Goal: Information Seeking & Learning: Learn about a topic

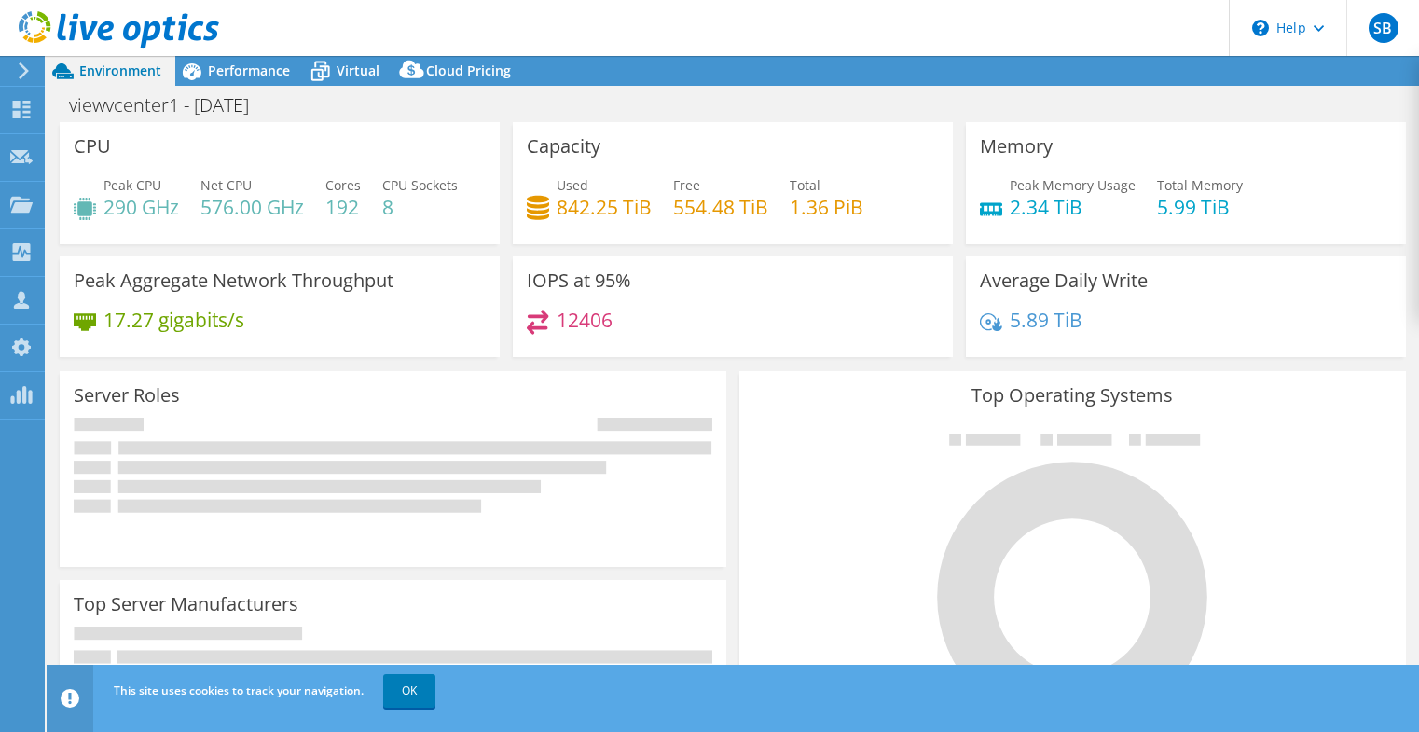
select select "USD"
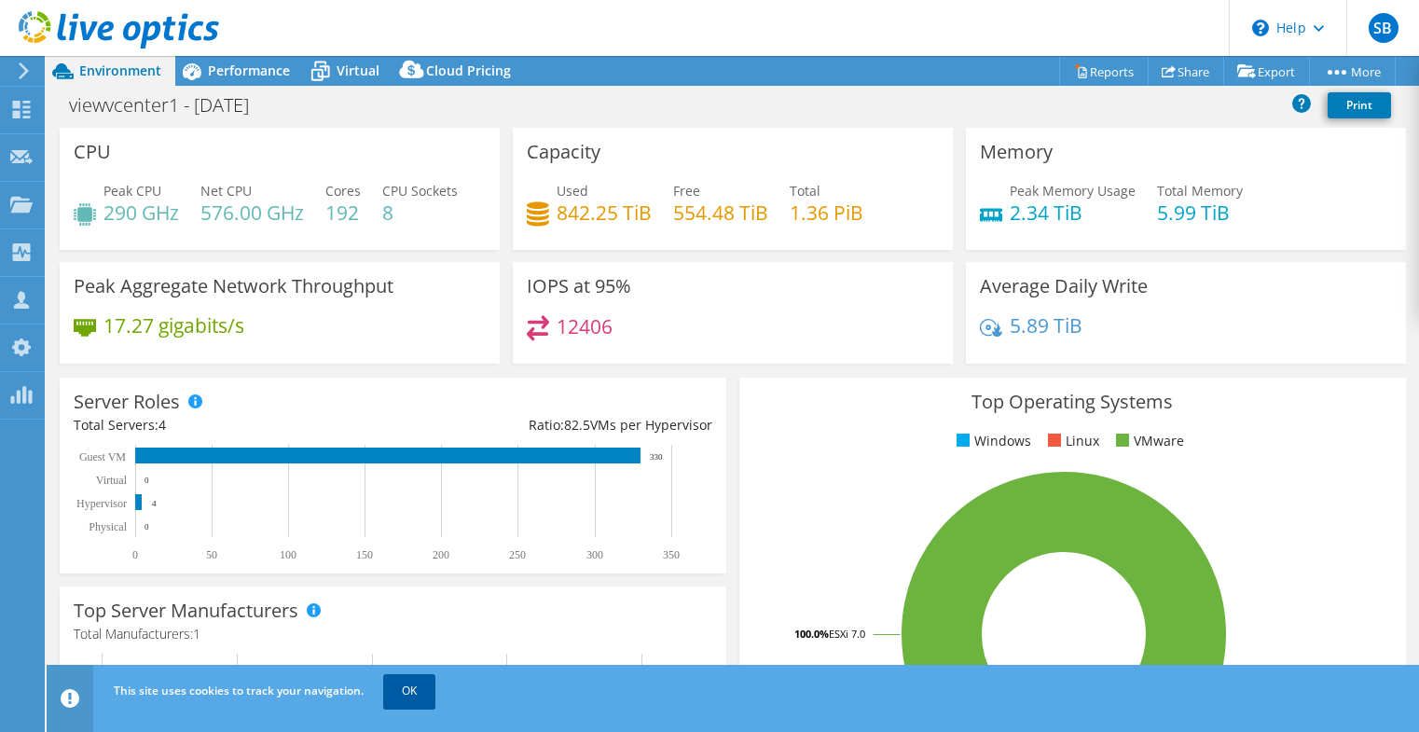
click at [410, 679] on link "OK" at bounding box center [409, 691] width 52 height 34
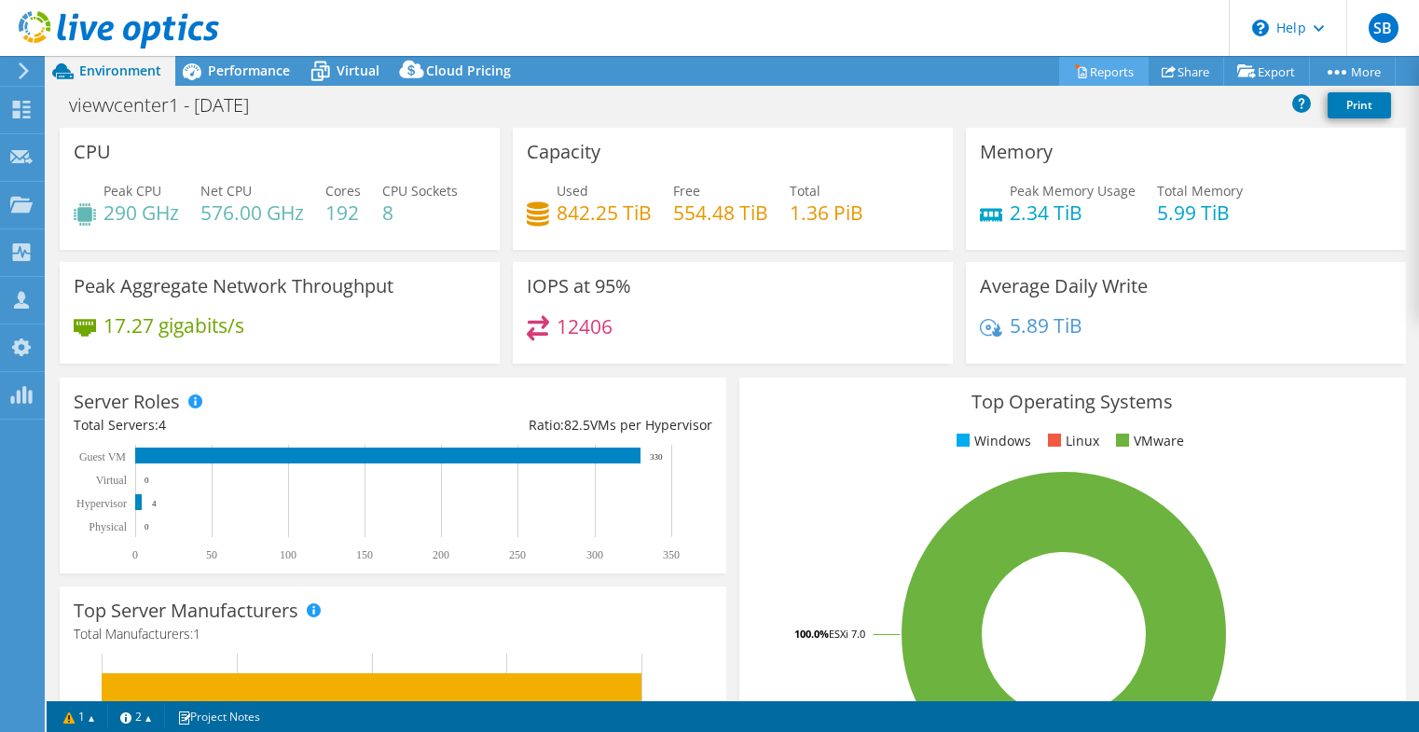
click at [1077, 67] on icon at bounding box center [1081, 72] width 8 height 11
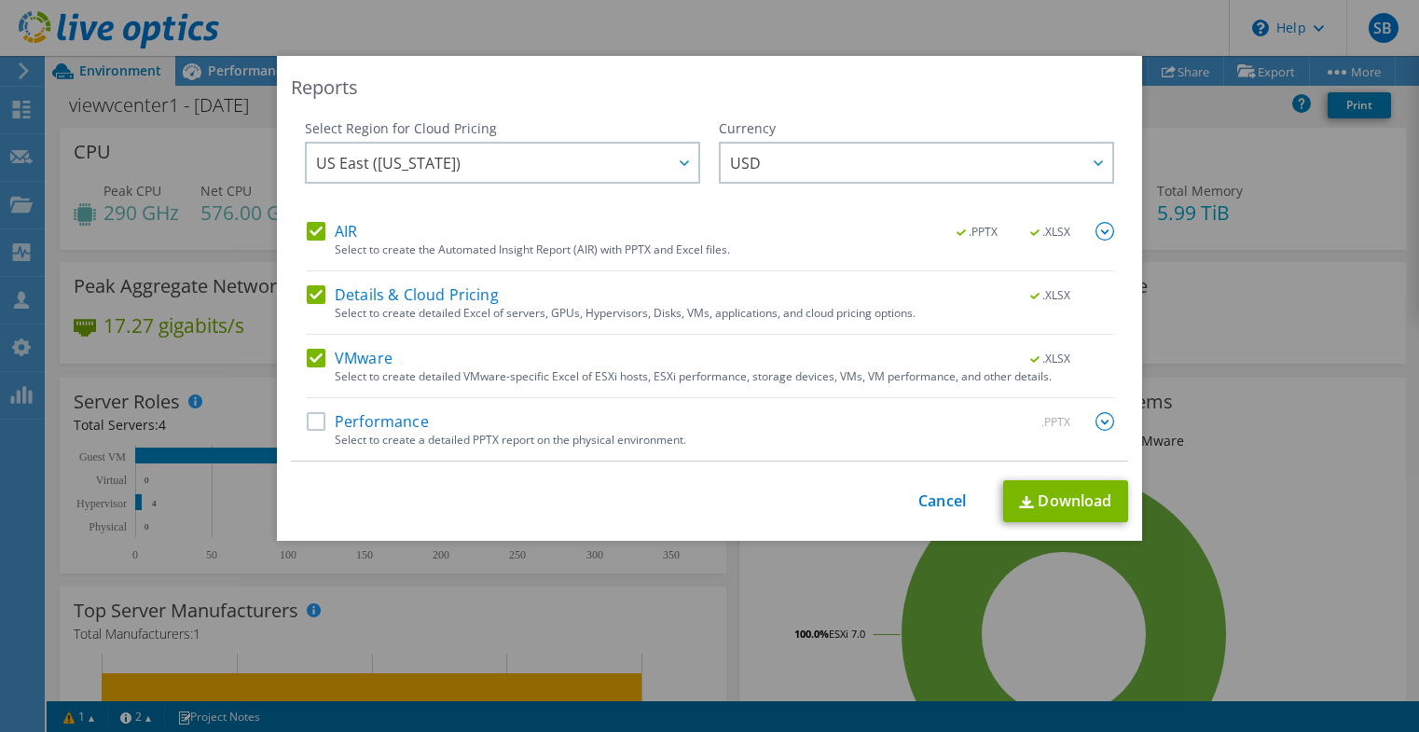
click at [309, 421] on label "Performance" at bounding box center [368, 421] width 122 height 19
click at [0, 0] on input "Performance" at bounding box center [0, 0] width 0 height 0
click at [1053, 502] on link "Download" at bounding box center [1065, 501] width 125 height 42
click at [918, 496] on link "Cancel" at bounding box center [942, 501] width 48 height 18
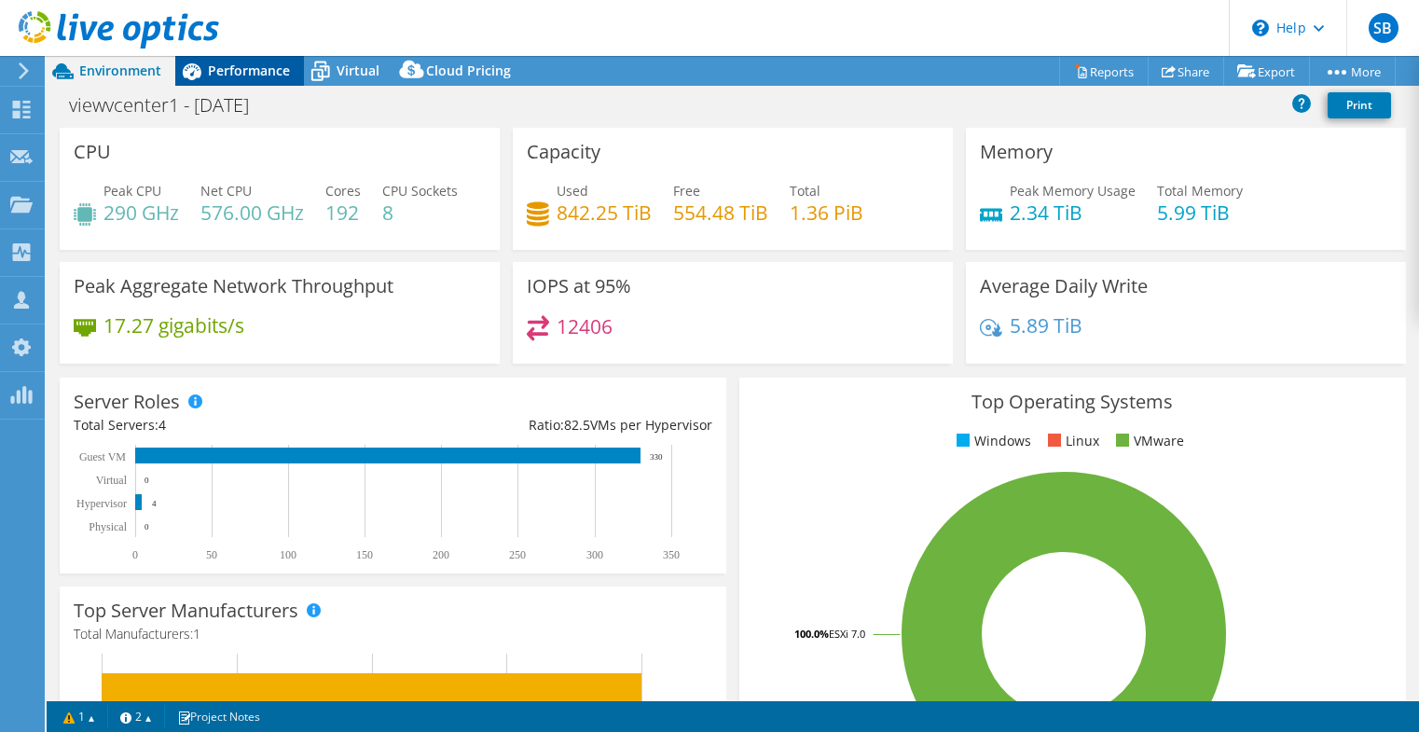
click at [226, 75] on span "Performance" at bounding box center [249, 71] width 82 height 18
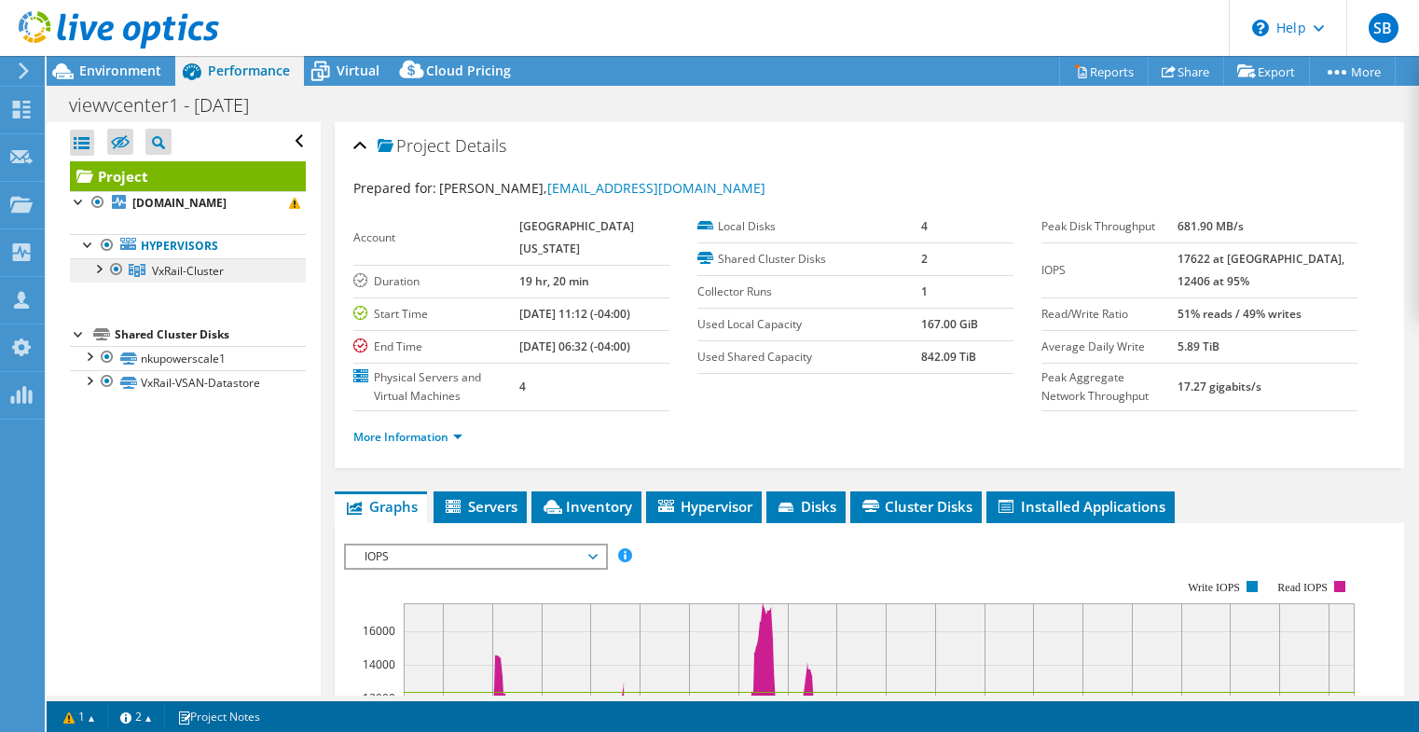
click at [211, 267] on span "VxRail-Cluster" at bounding box center [188, 271] width 72 height 16
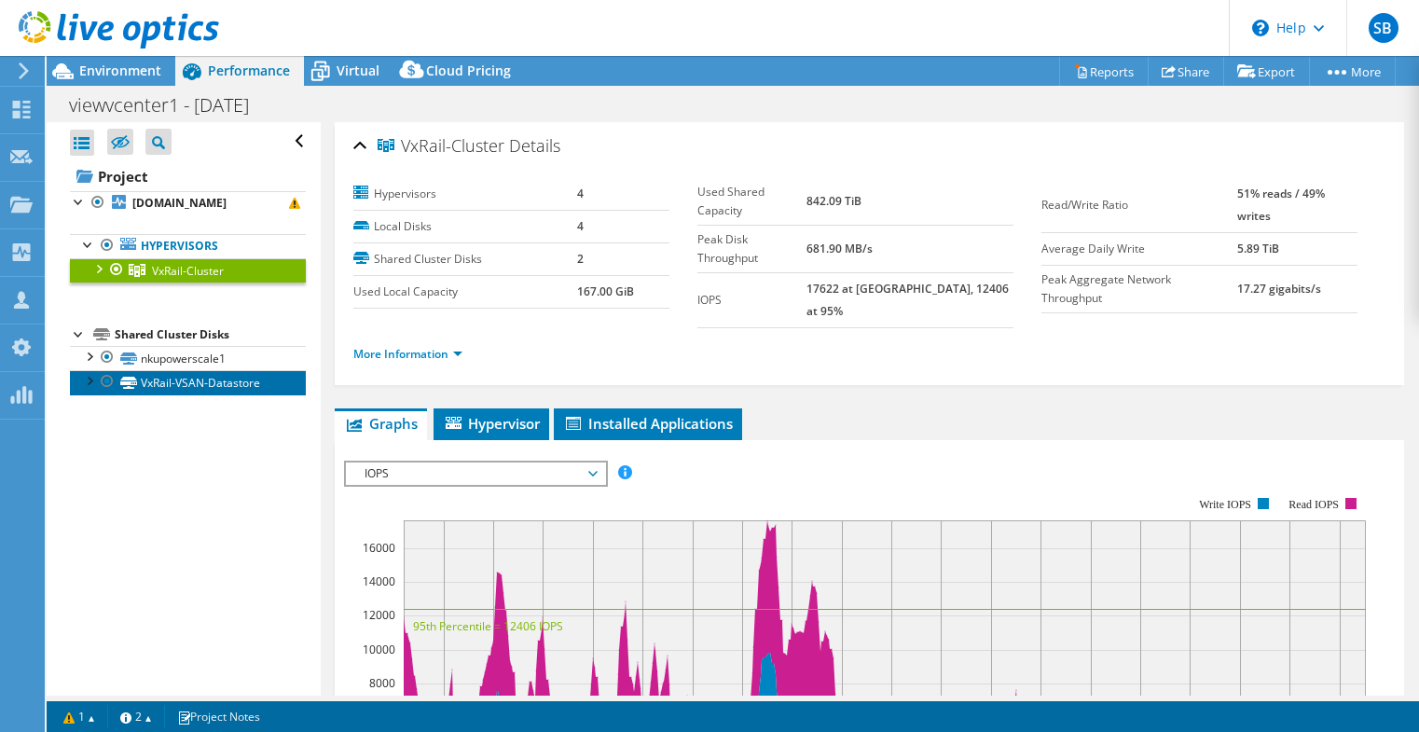
click at [224, 385] on link "VxRail-VSAN-Datastore" at bounding box center [188, 382] width 236 height 24
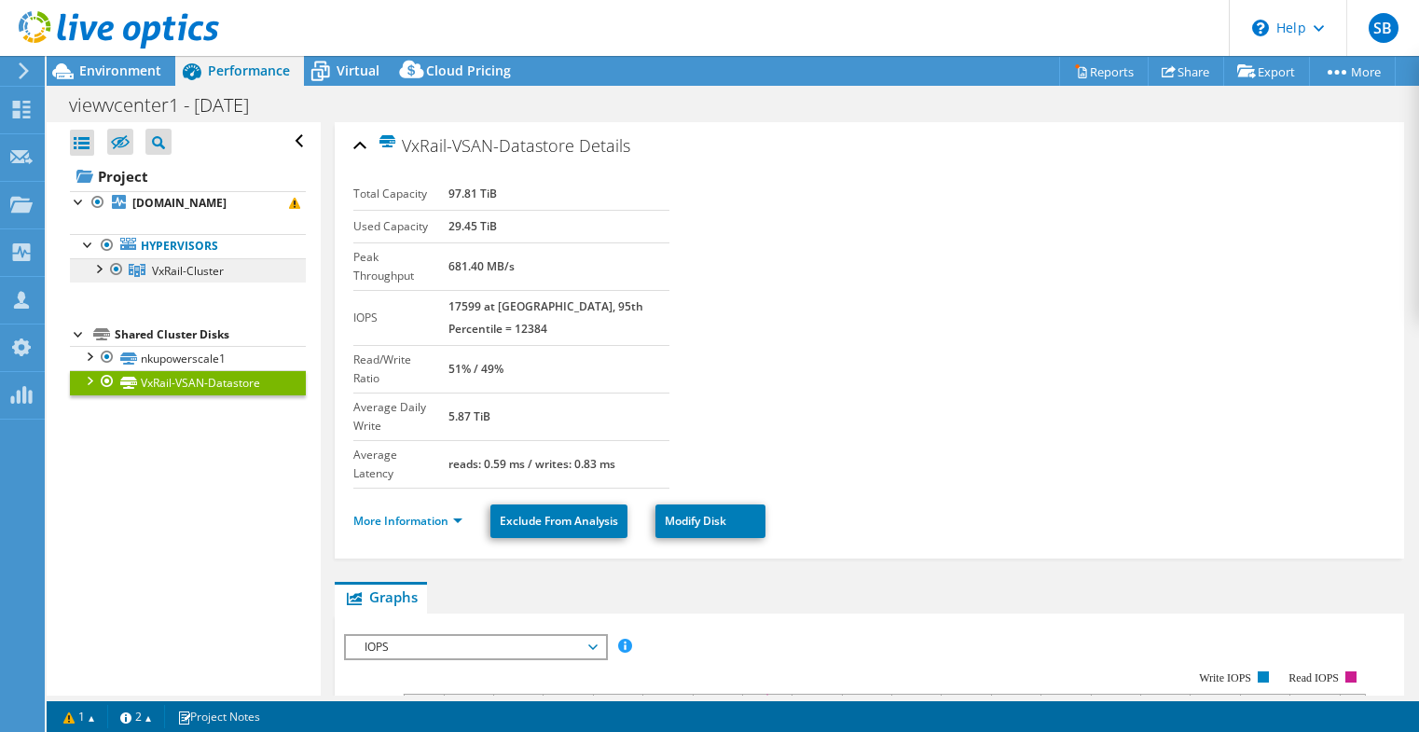
click at [181, 273] on span "VxRail-Cluster" at bounding box center [188, 271] width 72 height 16
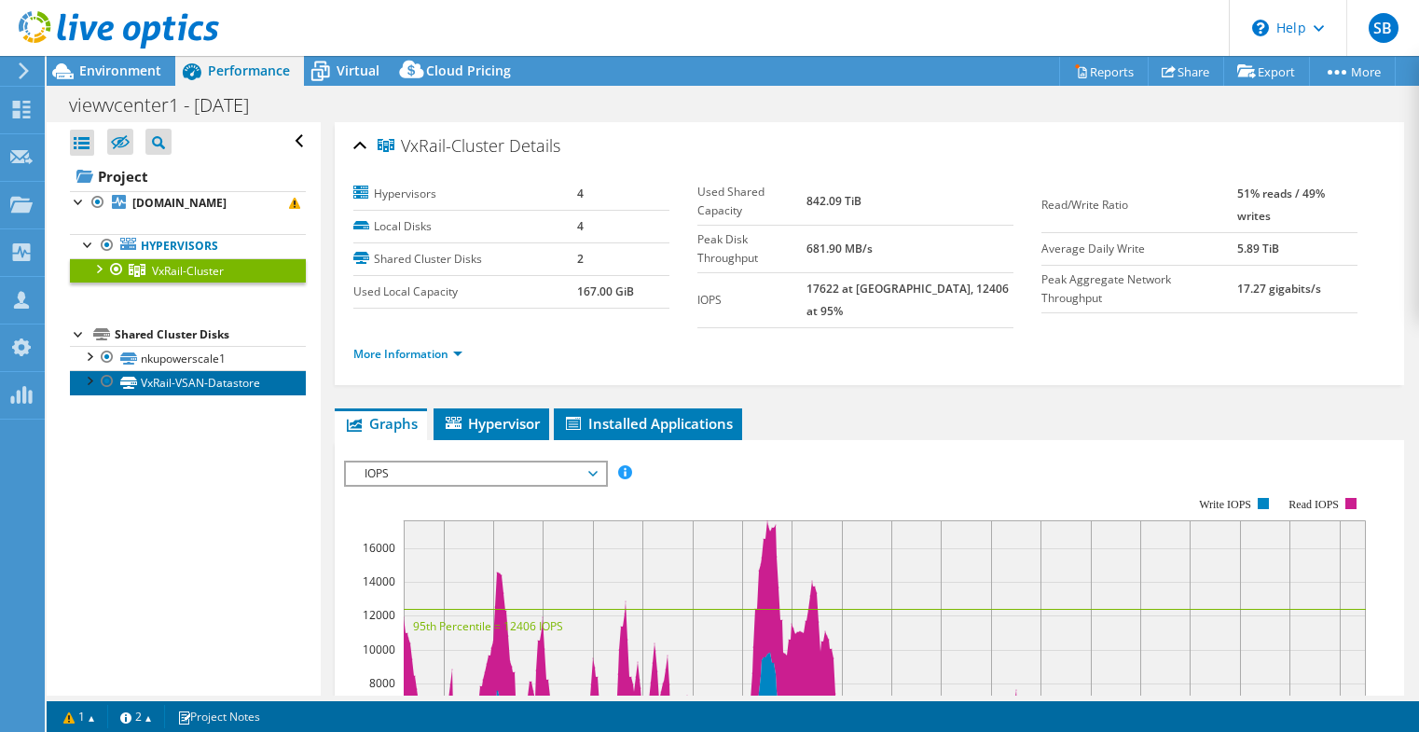
click at [194, 377] on link "VxRail-VSAN-Datastore" at bounding box center [188, 382] width 236 height 24
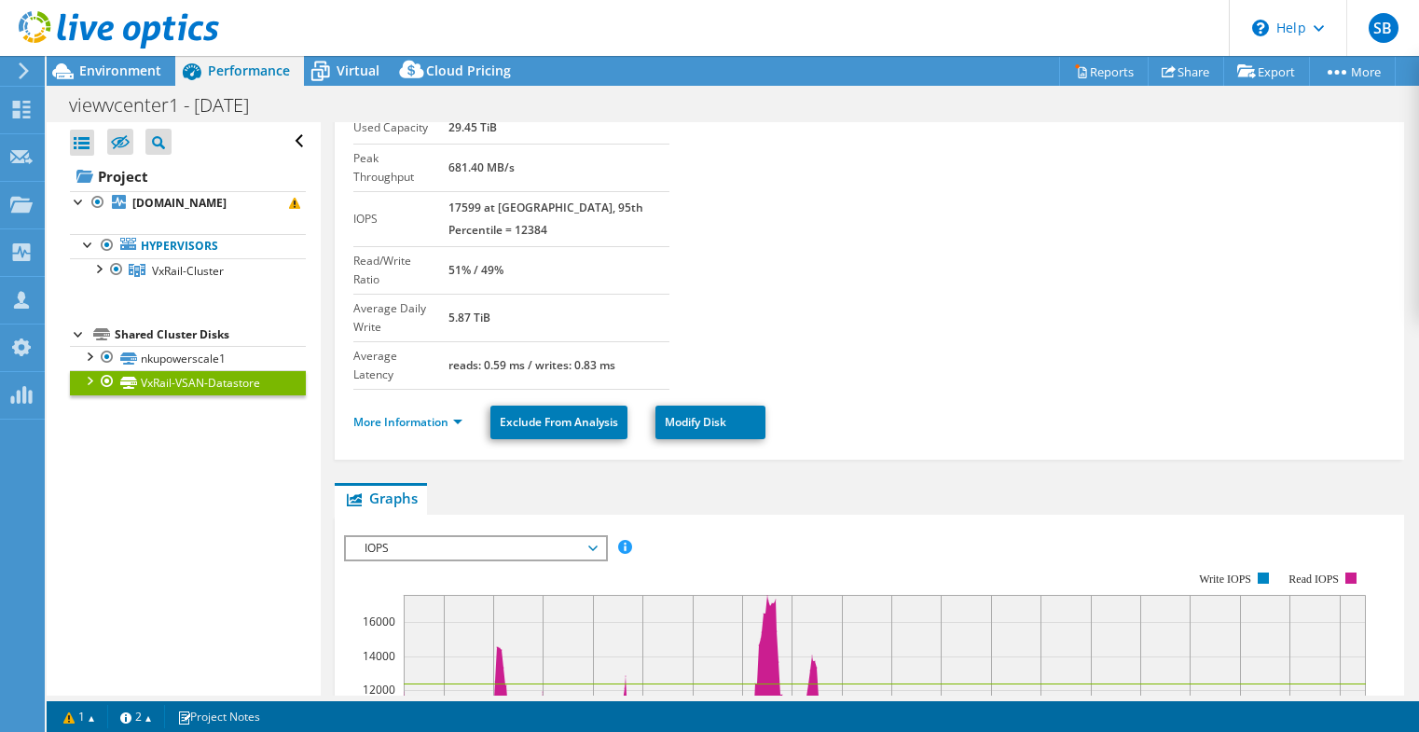
scroll to position [186, 0]
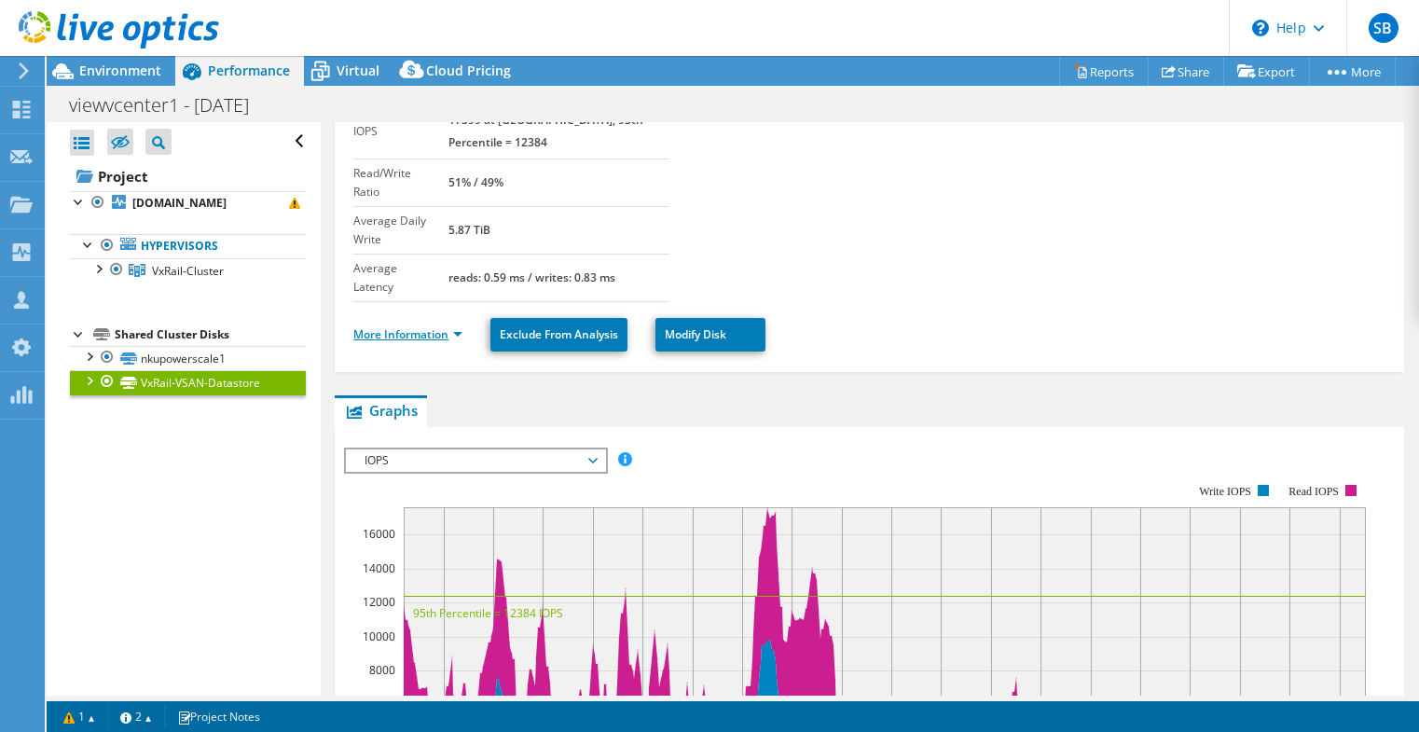
click at [456, 326] on link "More Information" at bounding box center [407, 334] width 109 height 16
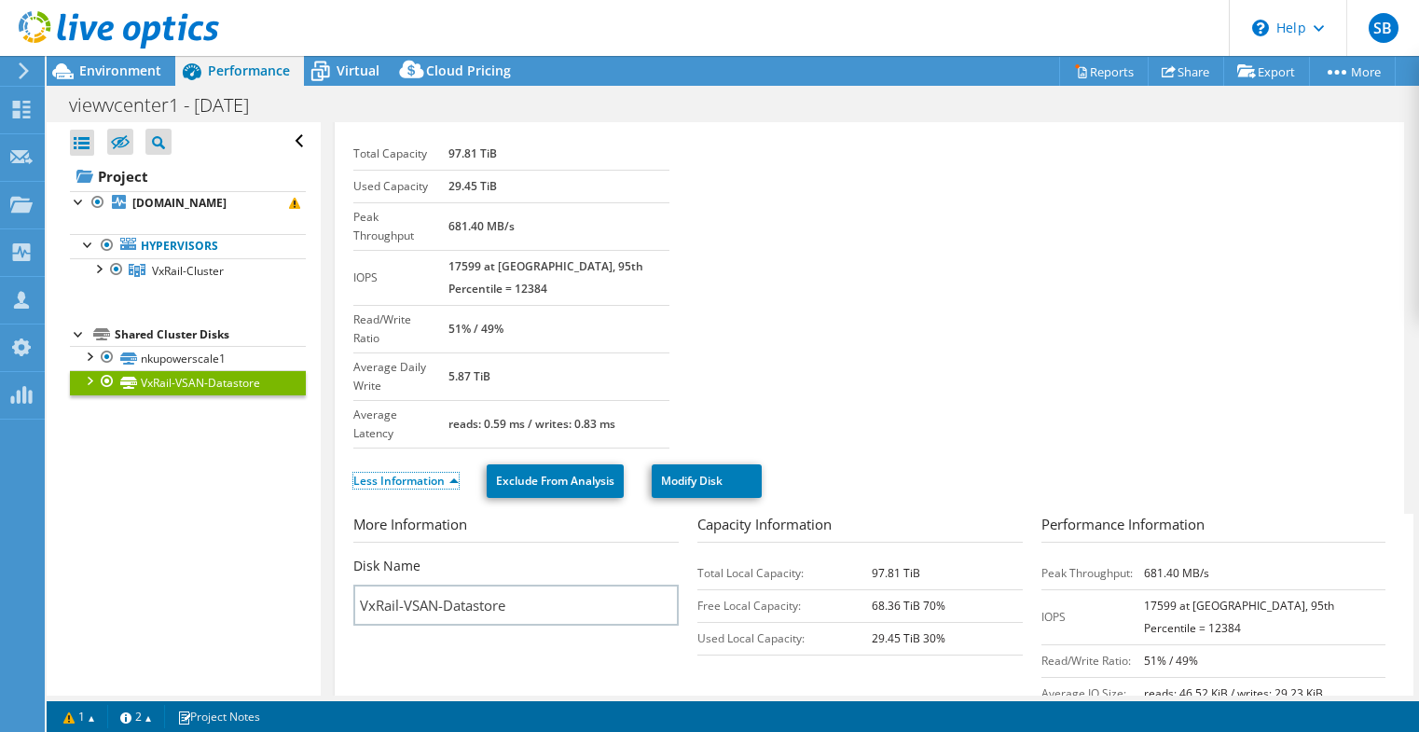
scroll to position [0, 0]
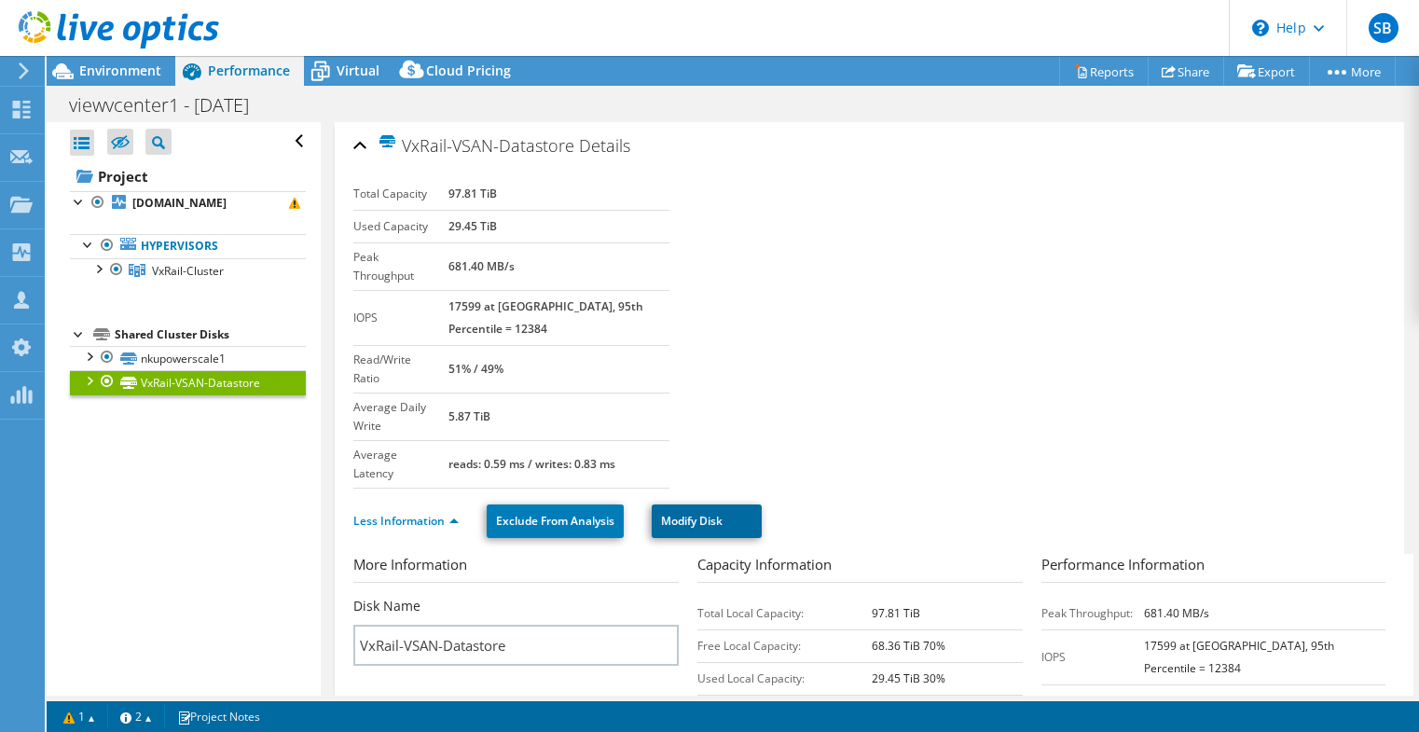
click at [675, 504] on link "Modify Disk" at bounding box center [706, 521] width 110 height 34
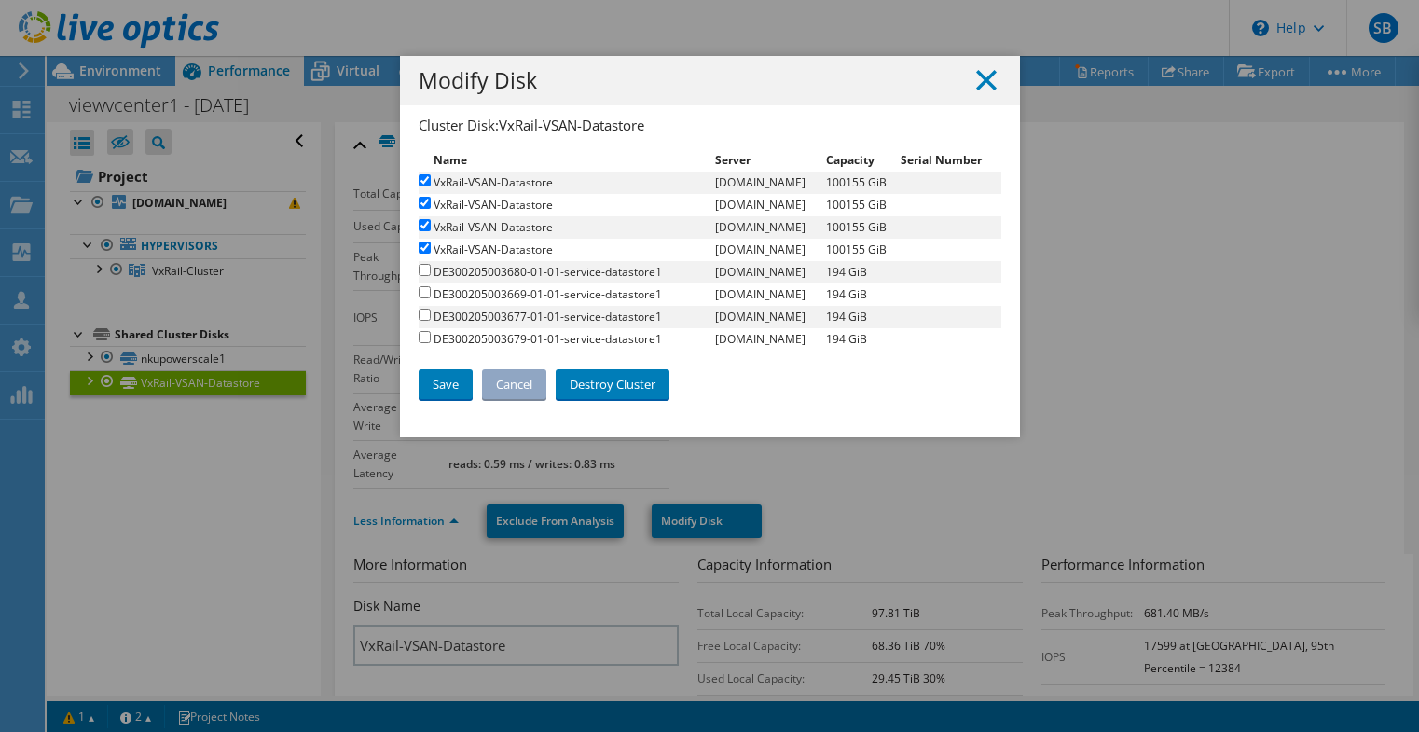
click at [977, 73] on icon at bounding box center [986, 80] width 21 height 21
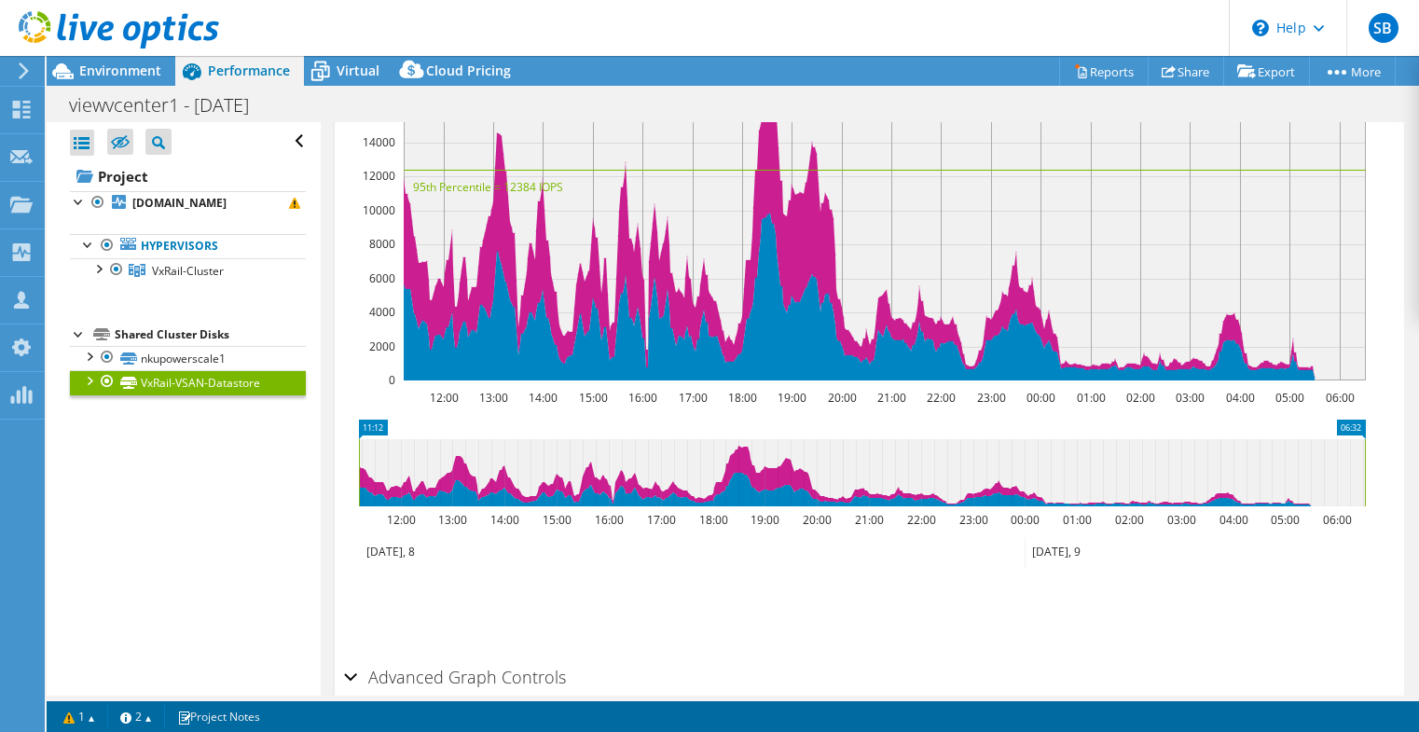
scroll to position [1013, 0]
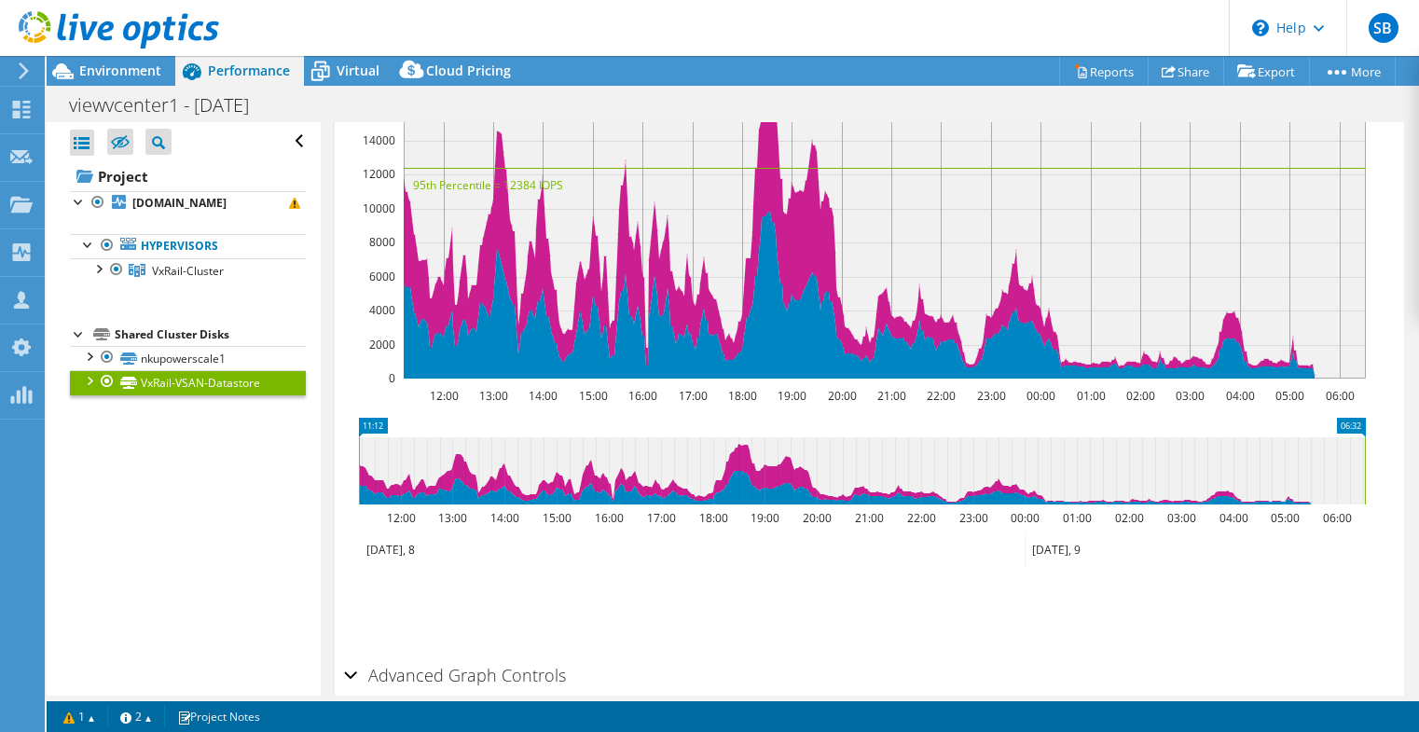
click at [397, 656] on h2 "Advanced Graph Controls" at bounding box center [455, 674] width 222 height 37
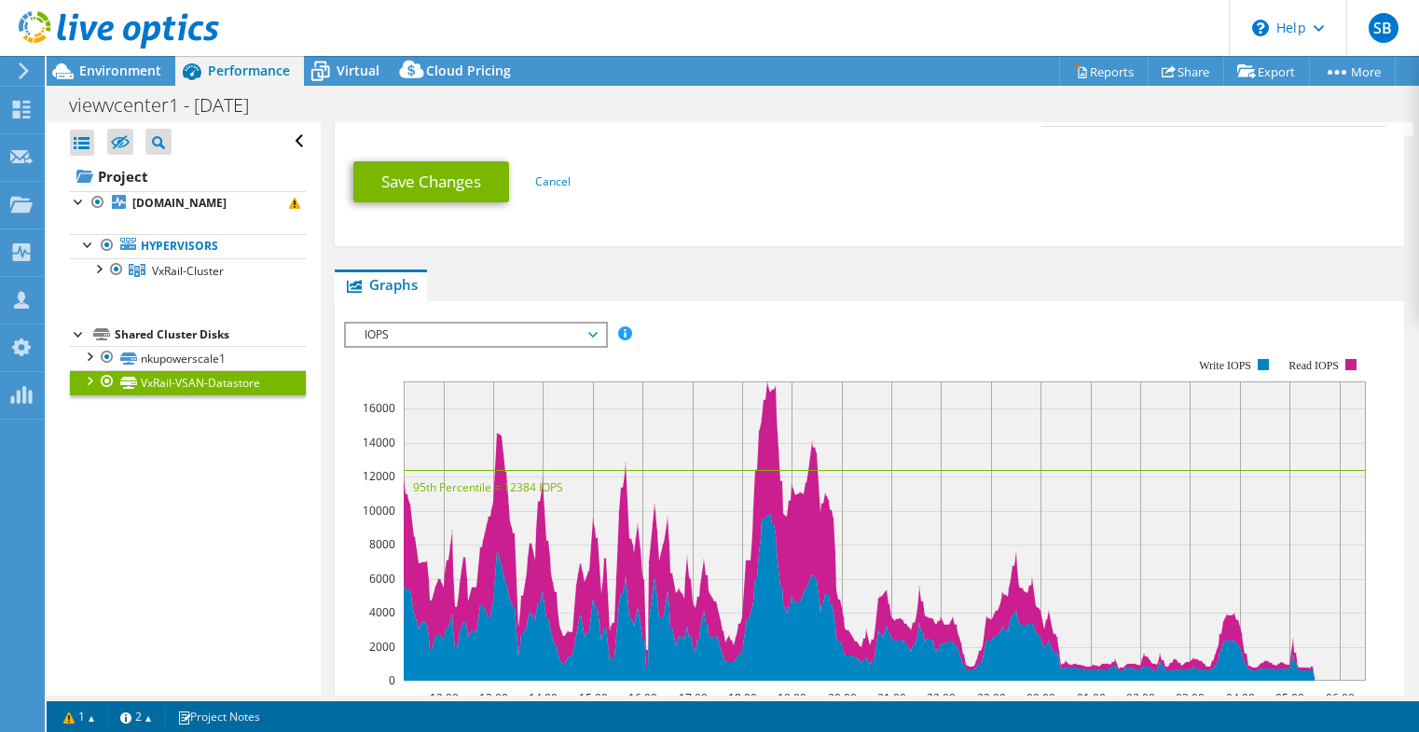
scroll to position [804, 0]
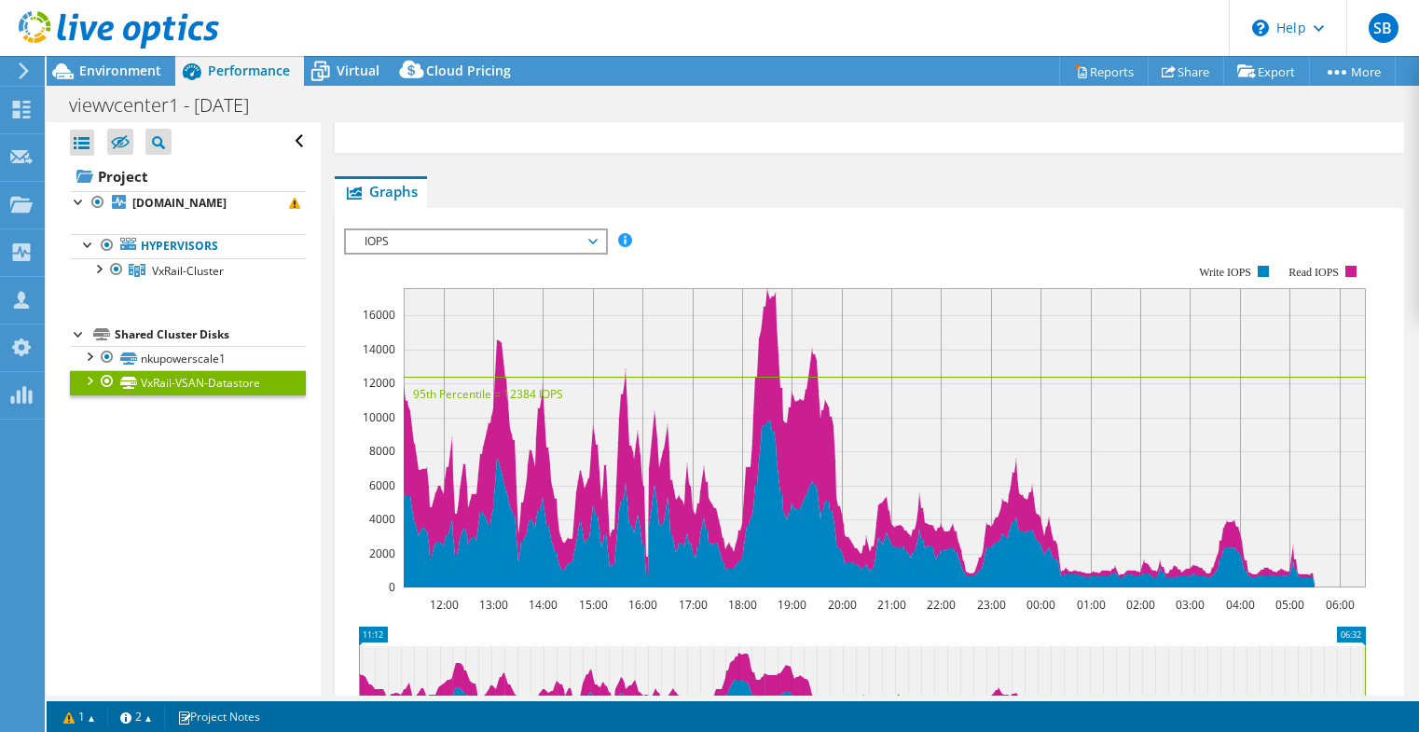
click at [330, 25] on header "SB OEM User [PERSON_NAME] [PERSON_NAME][EMAIL_ADDRESS][PERSON_NAME][DOMAIN_NAME…" at bounding box center [709, 28] width 1419 height 56
click at [596, 239] on icon at bounding box center [592, 242] width 9 height 6
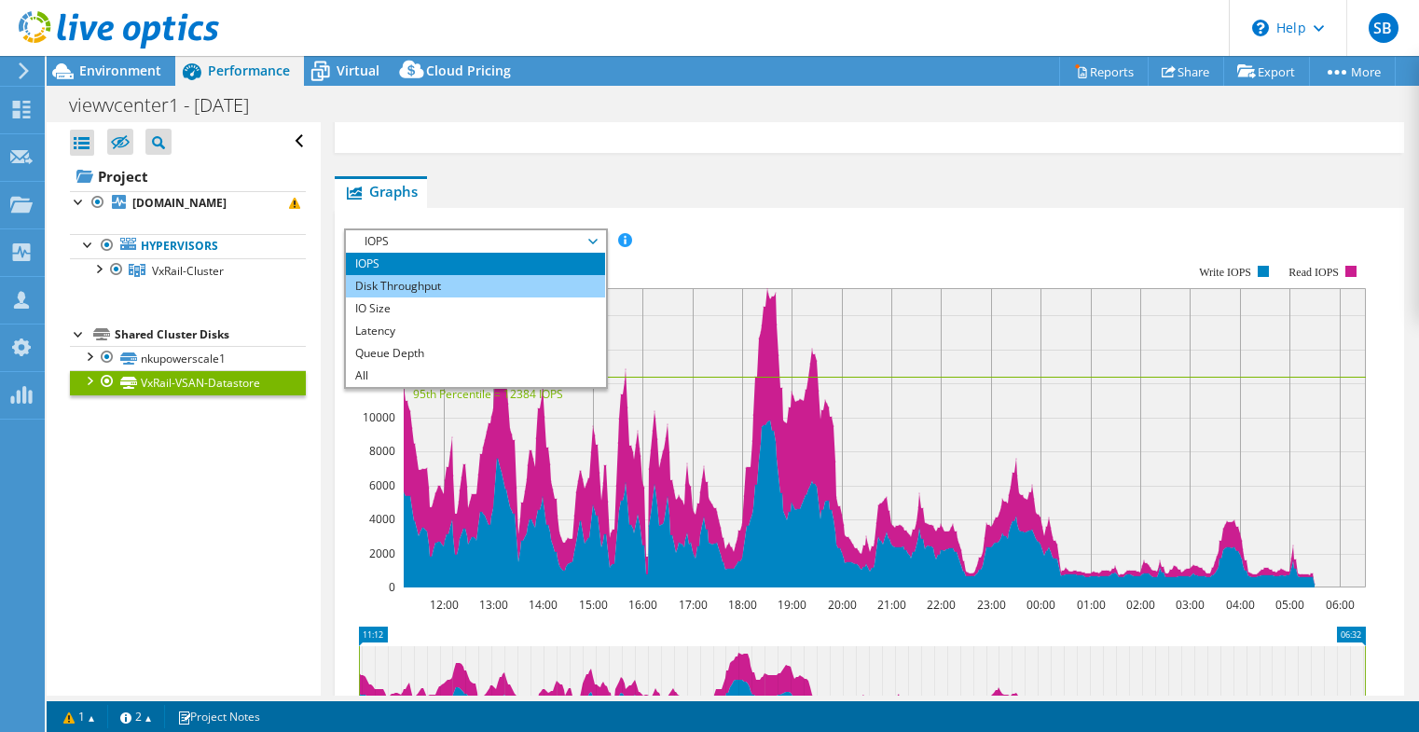
click at [551, 275] on li "Disk Throughput" at bounding box center [475, 286] width 258 height 22
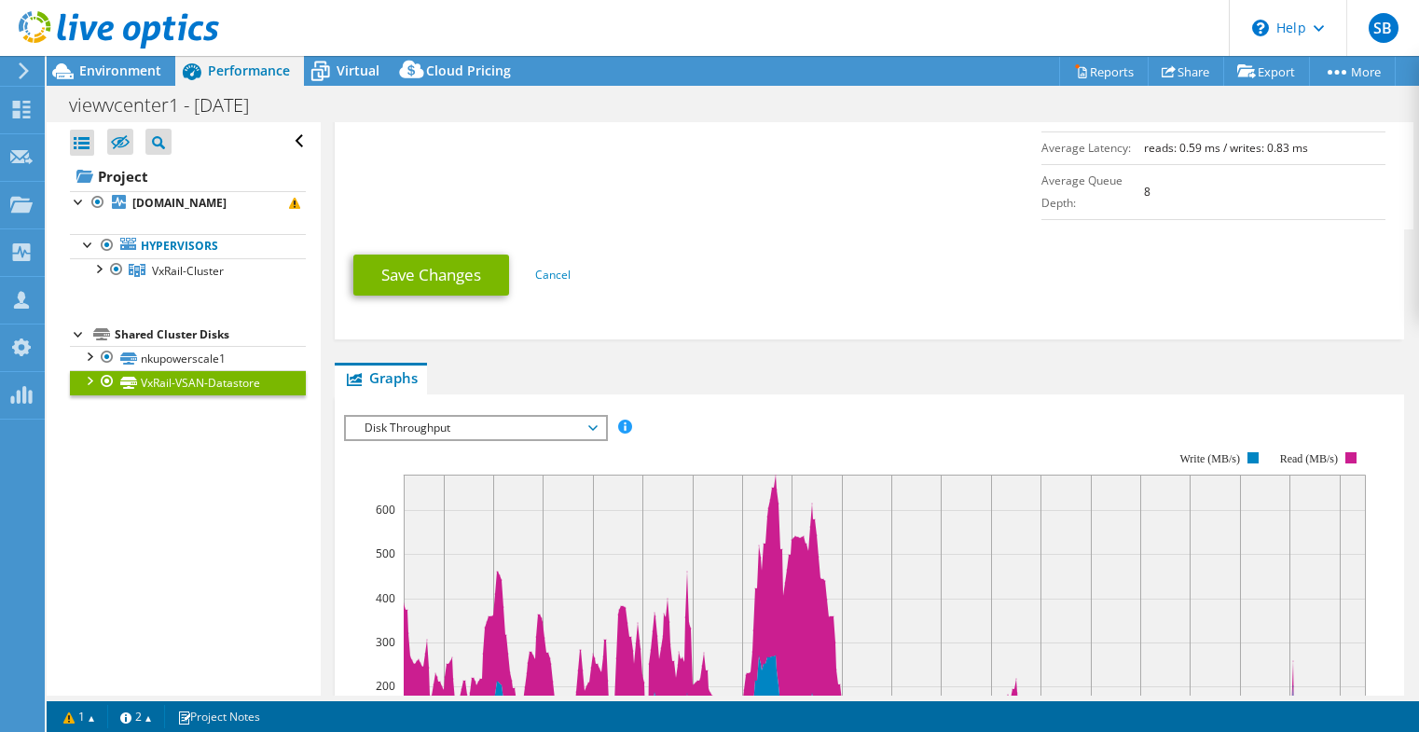
scroll to position [711, 0]
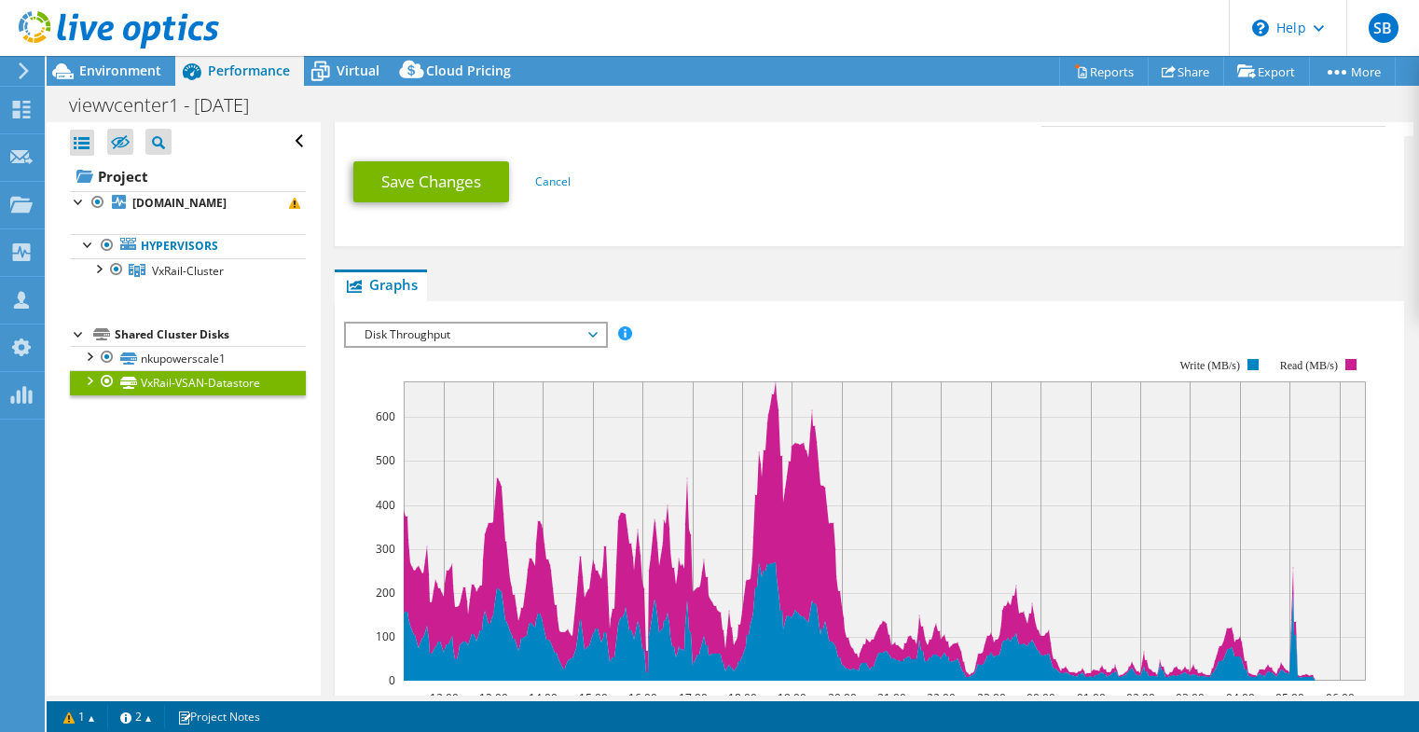
click at [592, 323] on span "Disk Throughput" at bounding box center [475, 334] width 240 height 22
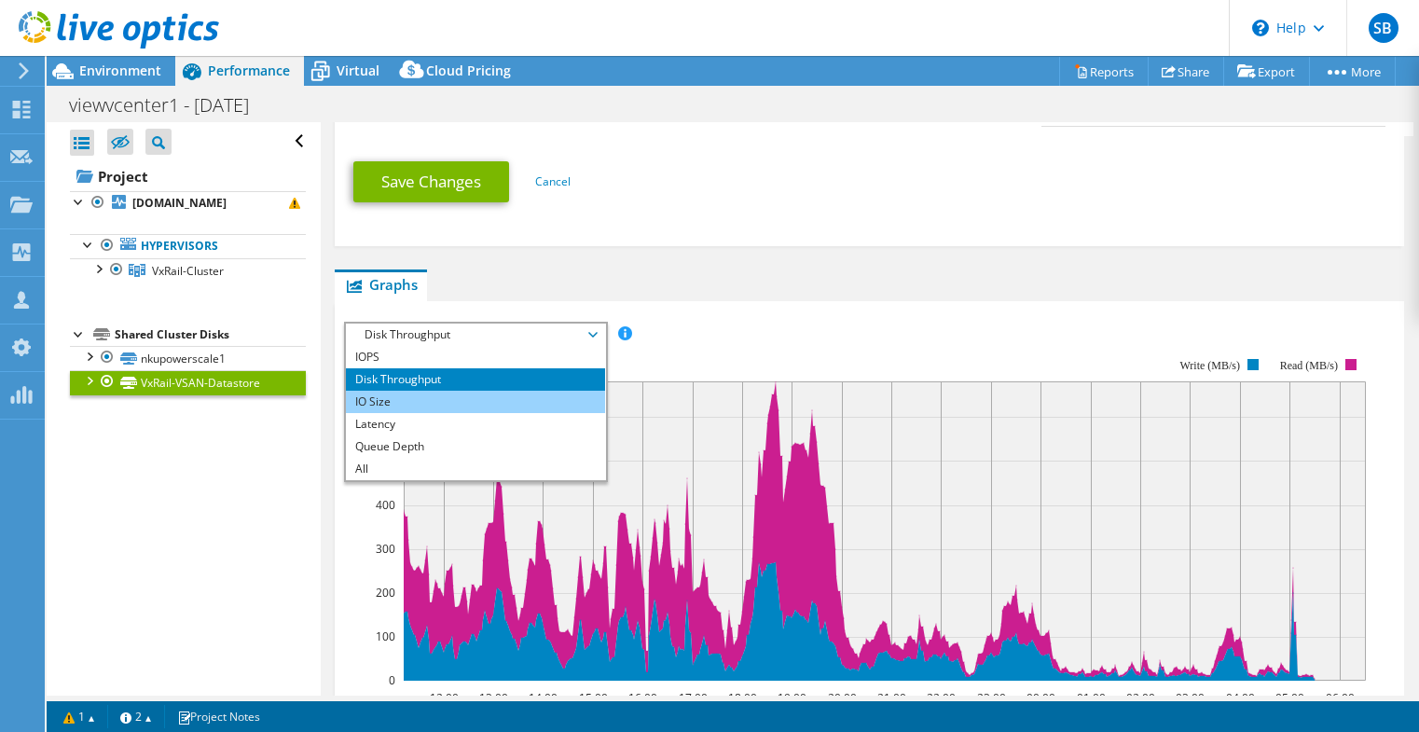
click at [472, 391] on li "IO Size" at bounding box center [475, 402] width 258 height 22
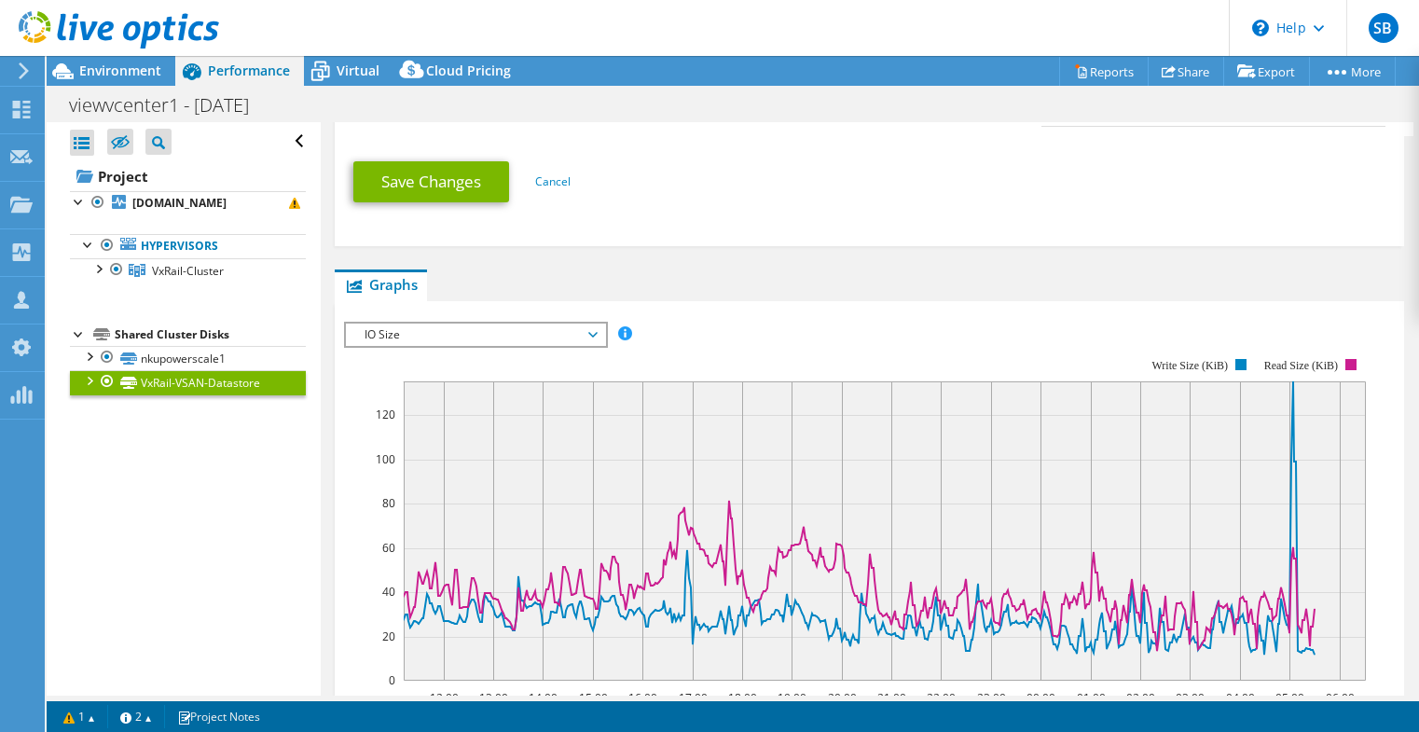
click at [495, 323] on span "IO Size" at bounding box center [475, 334] width 240 height 22
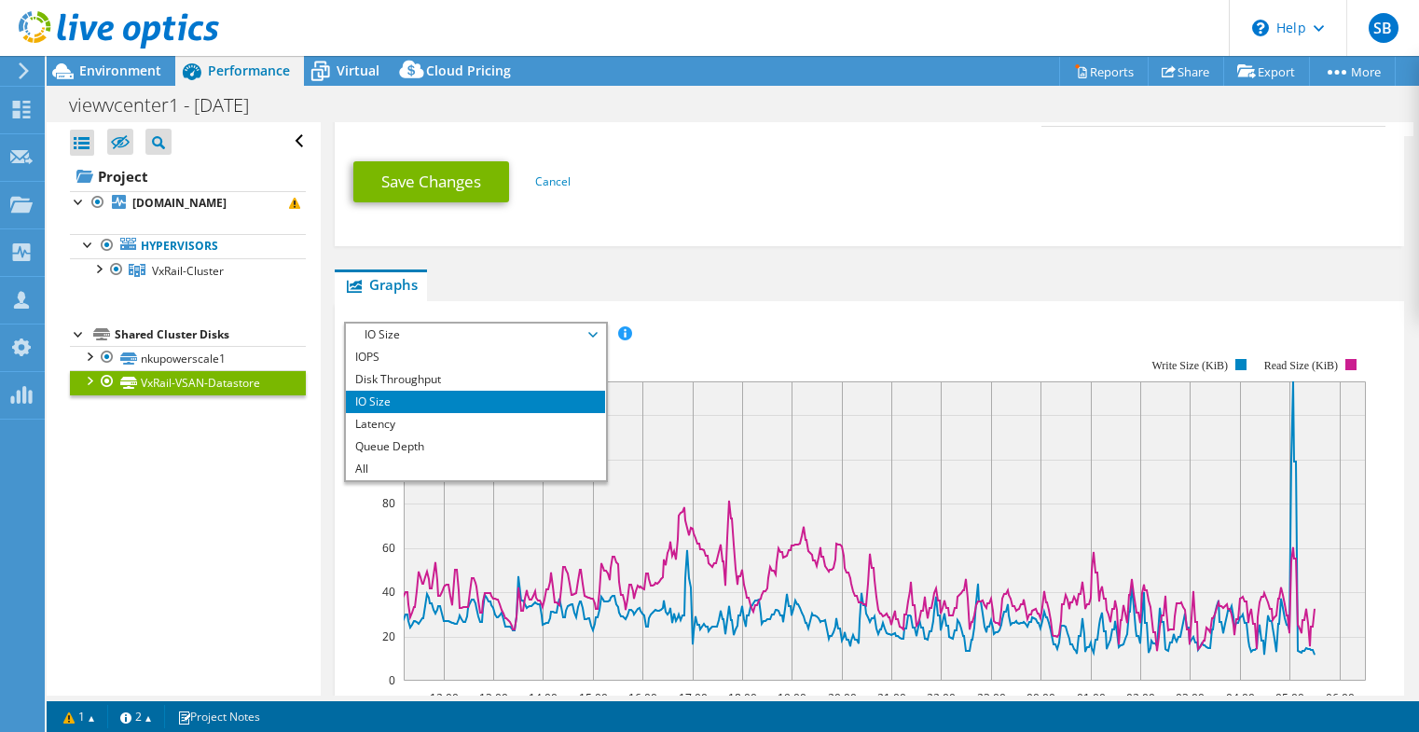
click at [657, 322] on div "IOPS Disk Throughput IO Size Latency Queue Depth CPU Percentage Memory Page Fau…" at bounding box center [869, 334] width 1050 height 25
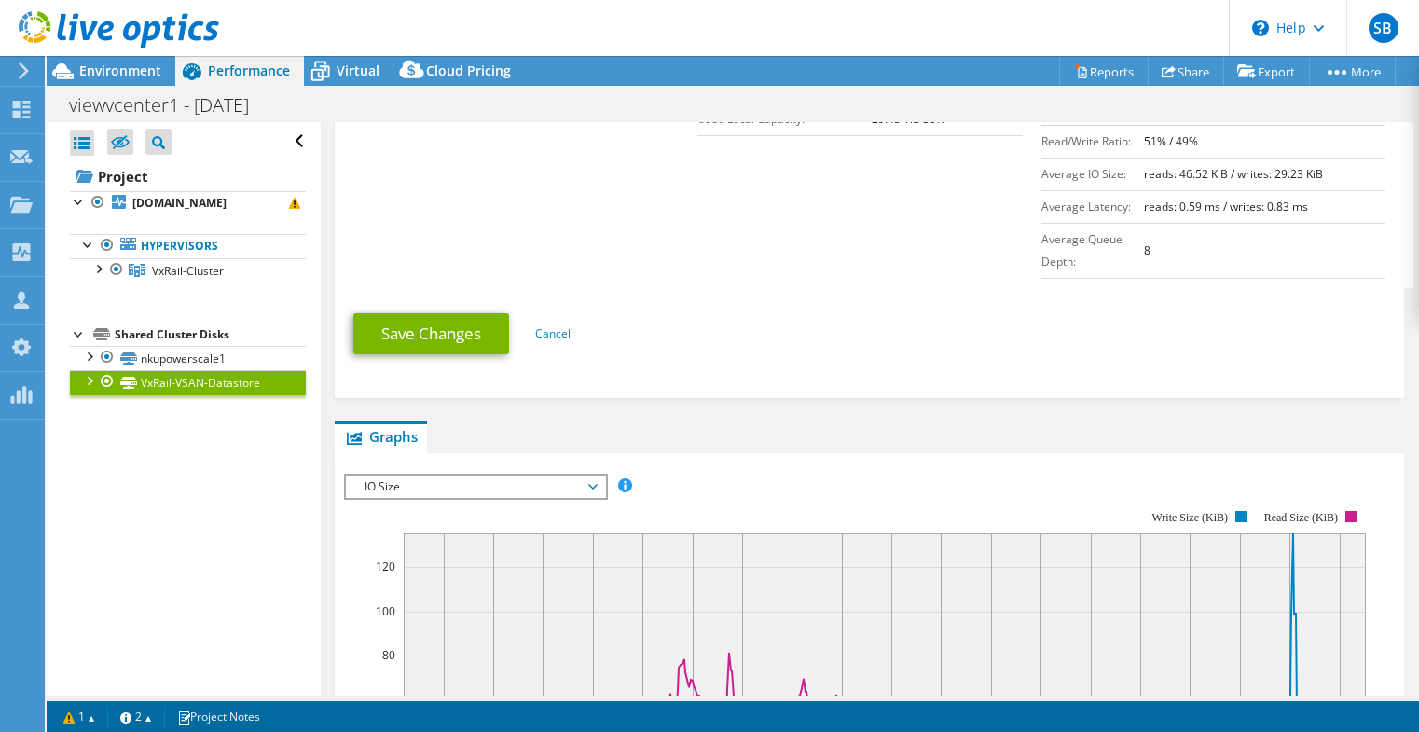
scroll to position [466, 0]
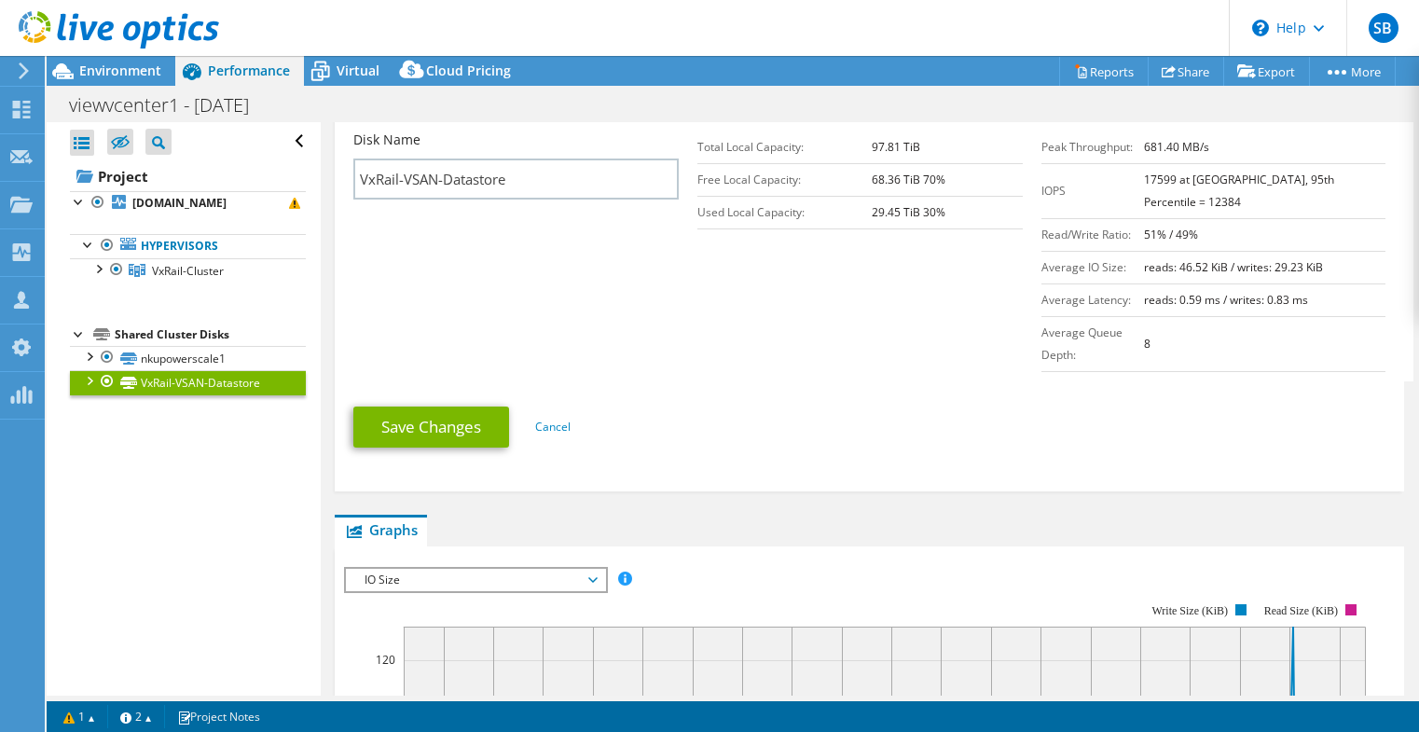
click at [501, 569] on span "IO Size" at bounding box center [475, 580] width 240 height 22
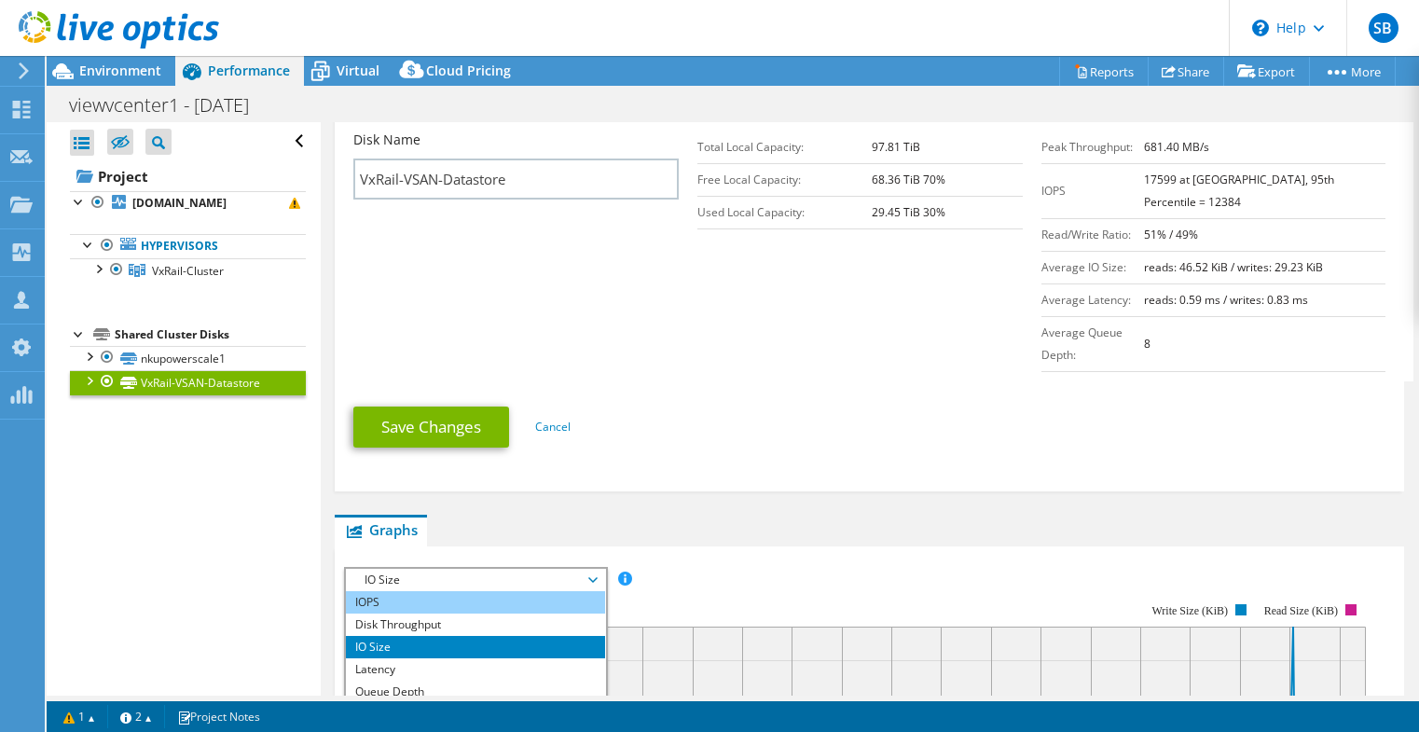
click at [450, 591] on li "IOPS" at bounding box center [475, 602] width 258 height 22
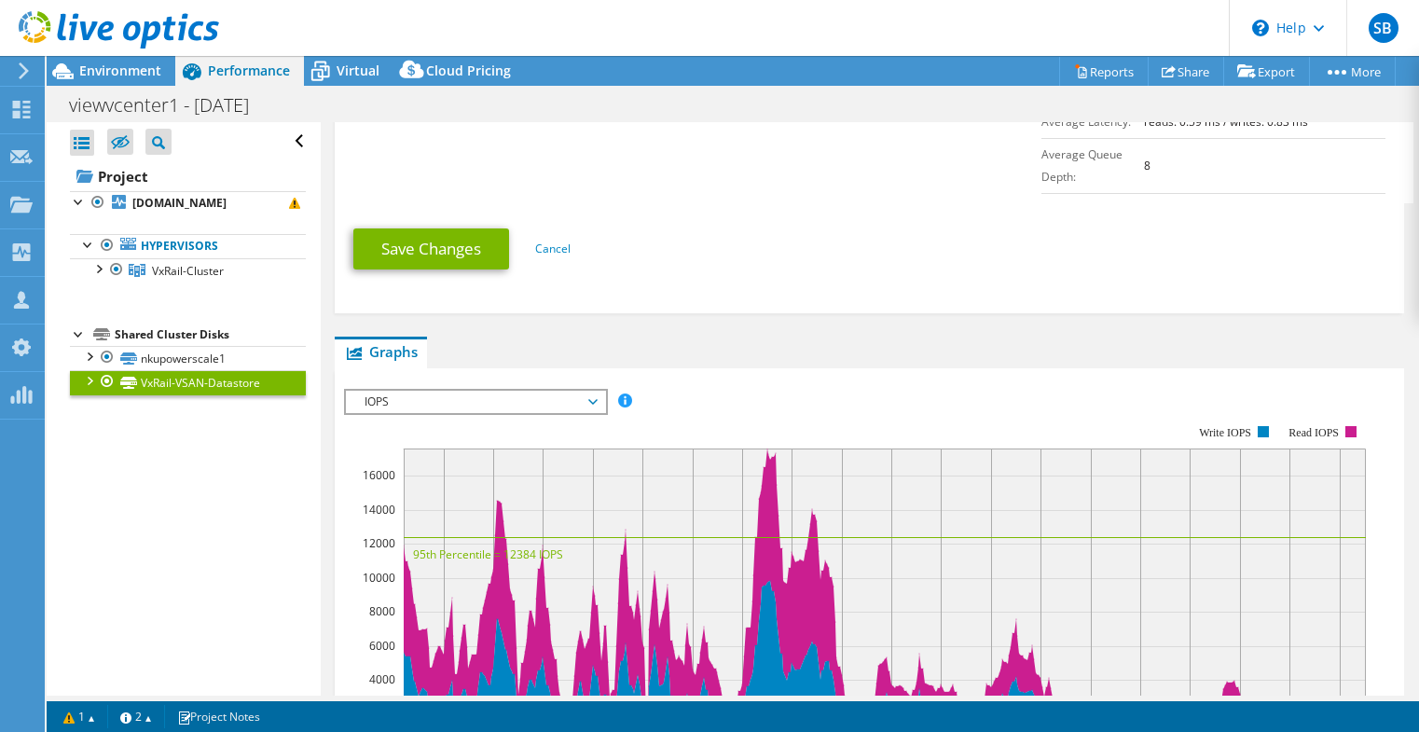
scroll to position [652, 0]
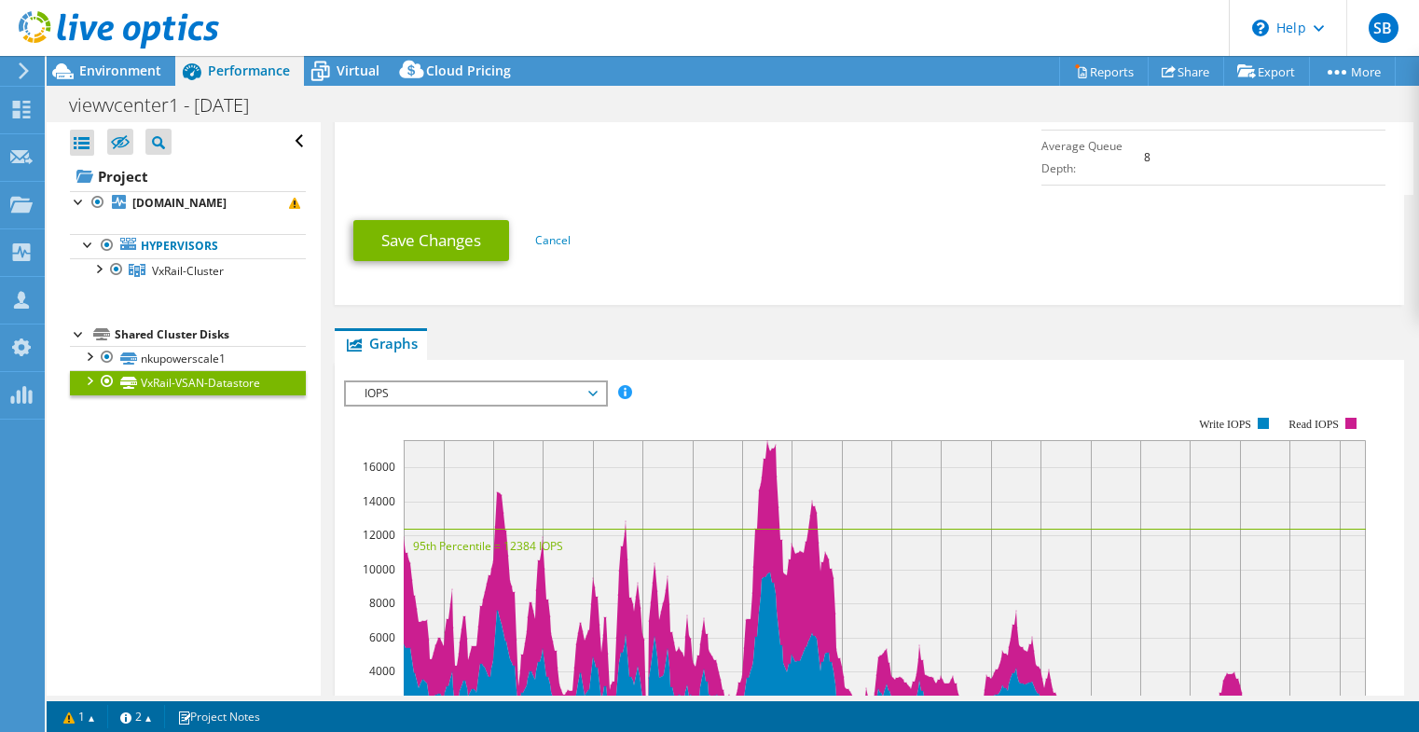
click at [579, 382] on span "IOPS" at bounding box center [475, 393] width 240 height 22
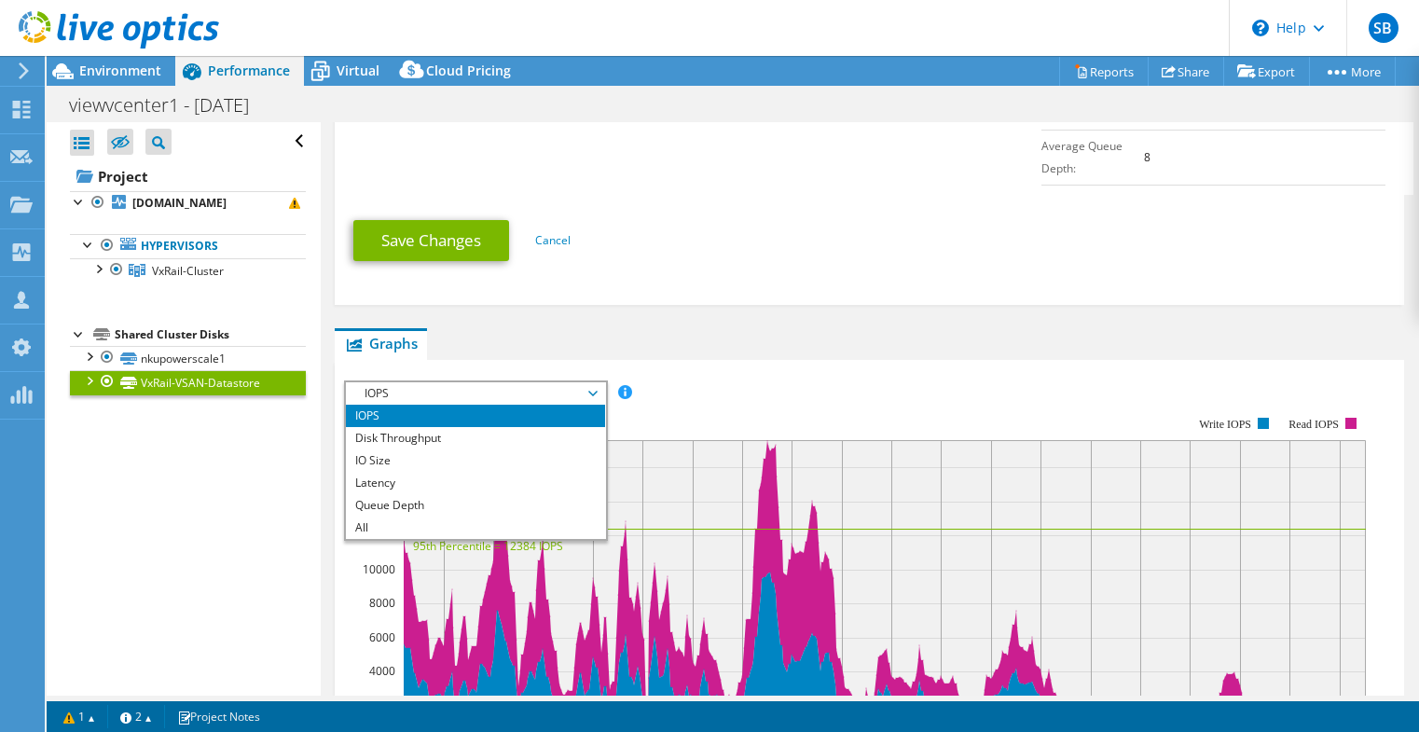
click at [910, 371] on div "IOPS Disk Throughput IO Size Latency Queue Depth CPU Percentage Memory Page Fau…" at bounding box center [869, 694] width 1050 height 646
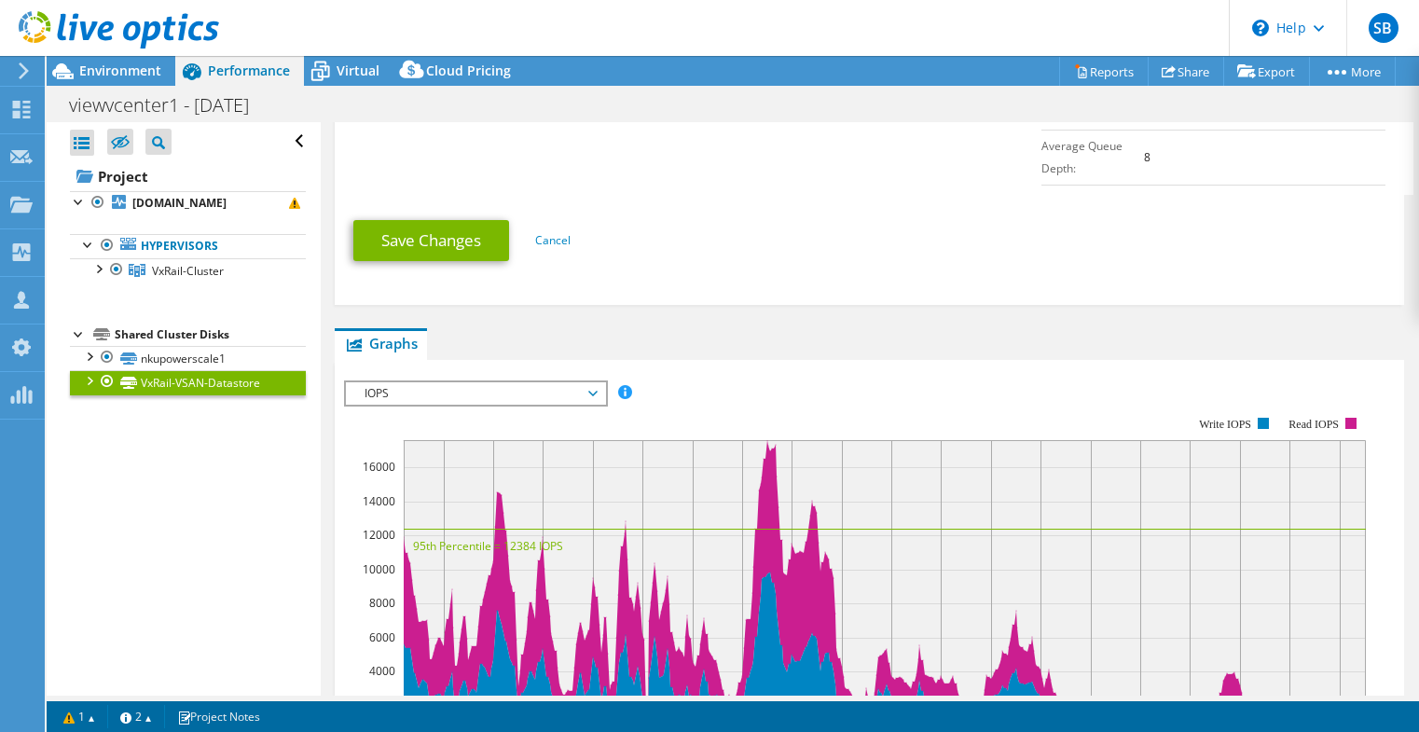
click at [547, 382] on span "IOPS" at bounding box center [475, 393] width 240 height 22
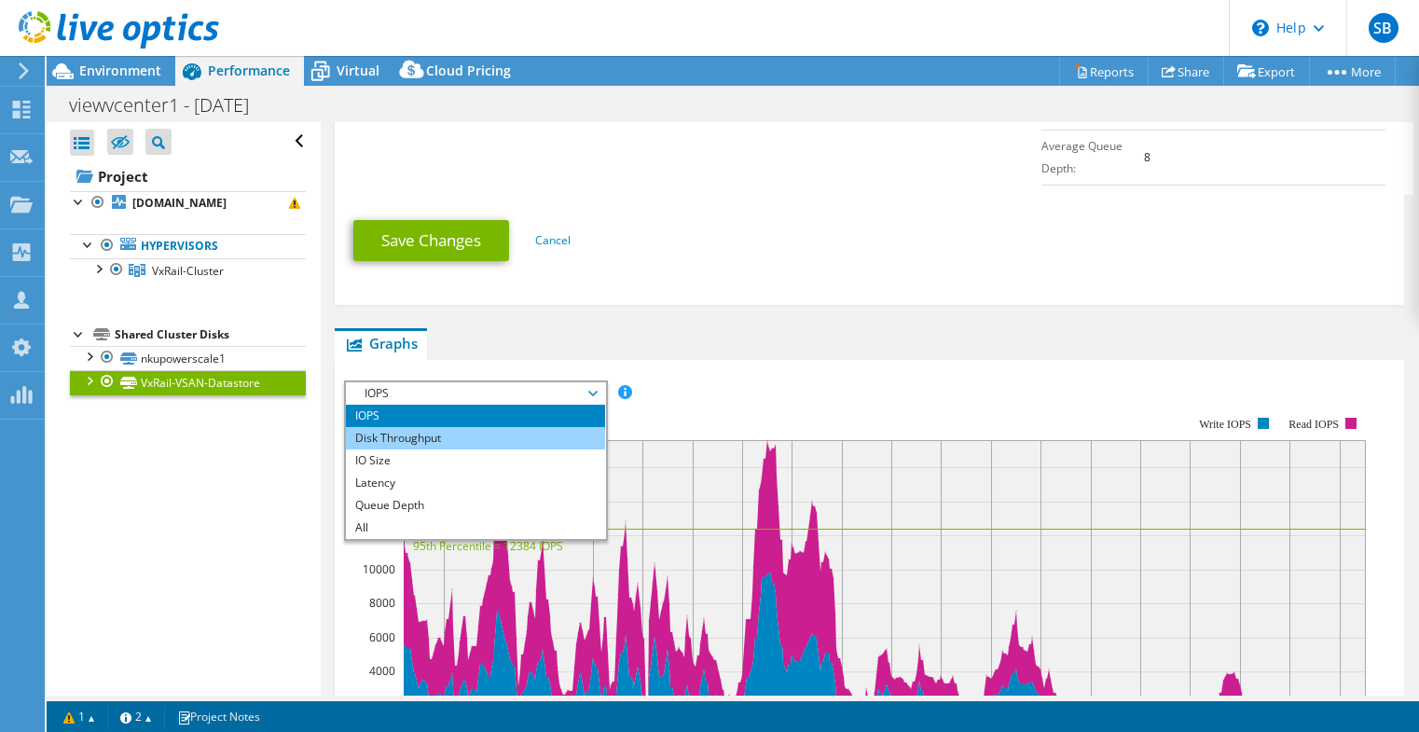
click at [480, 427] on li "Disk Throughput" at bounding box center [475, 438] width 258 height 22
